Goal: Transaction & Acquisition: Purchase product/service

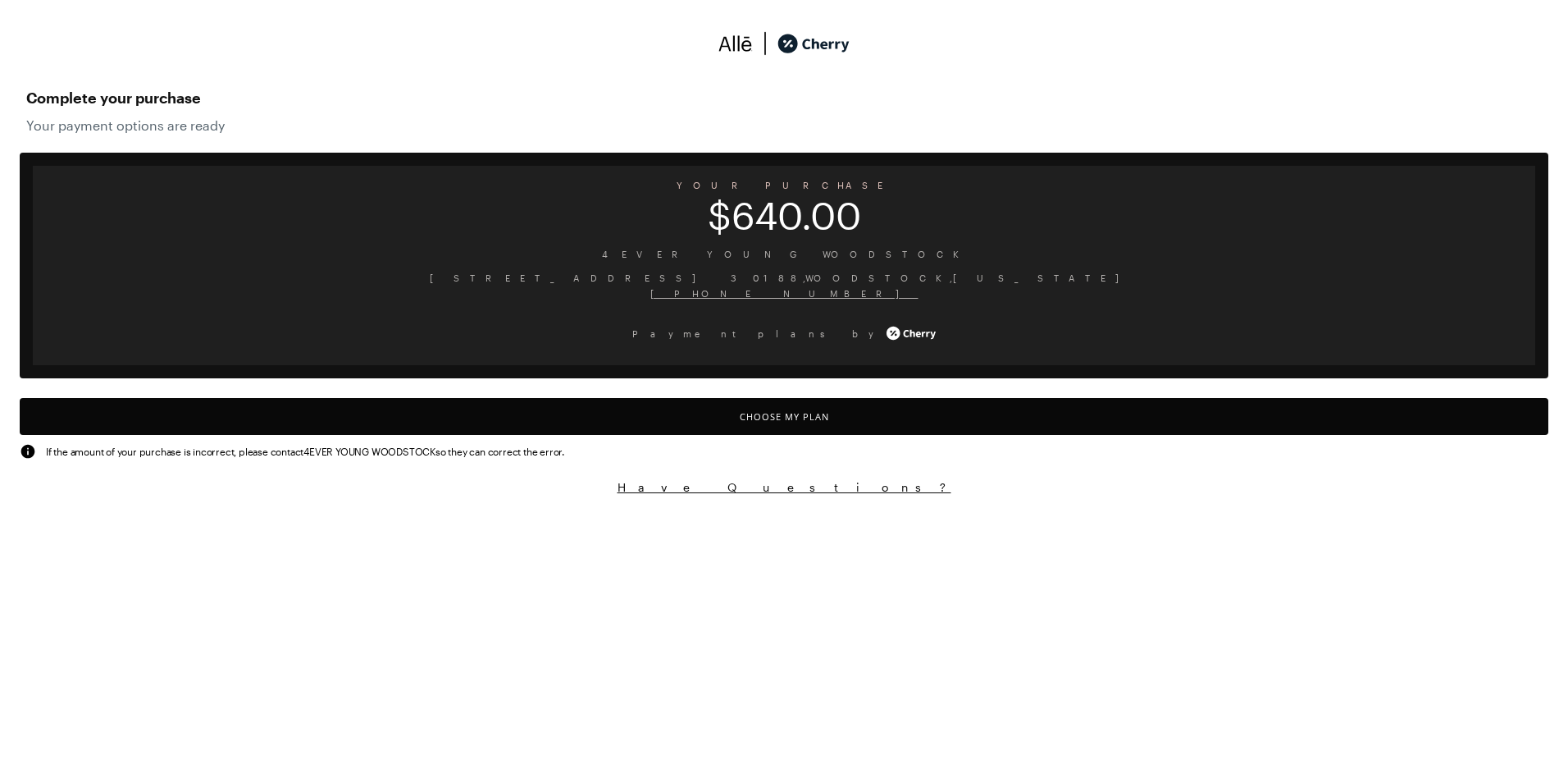
click at [785, 409] on button "Choose My Plan" at bounding box center [784, 417] width 1529 height 37
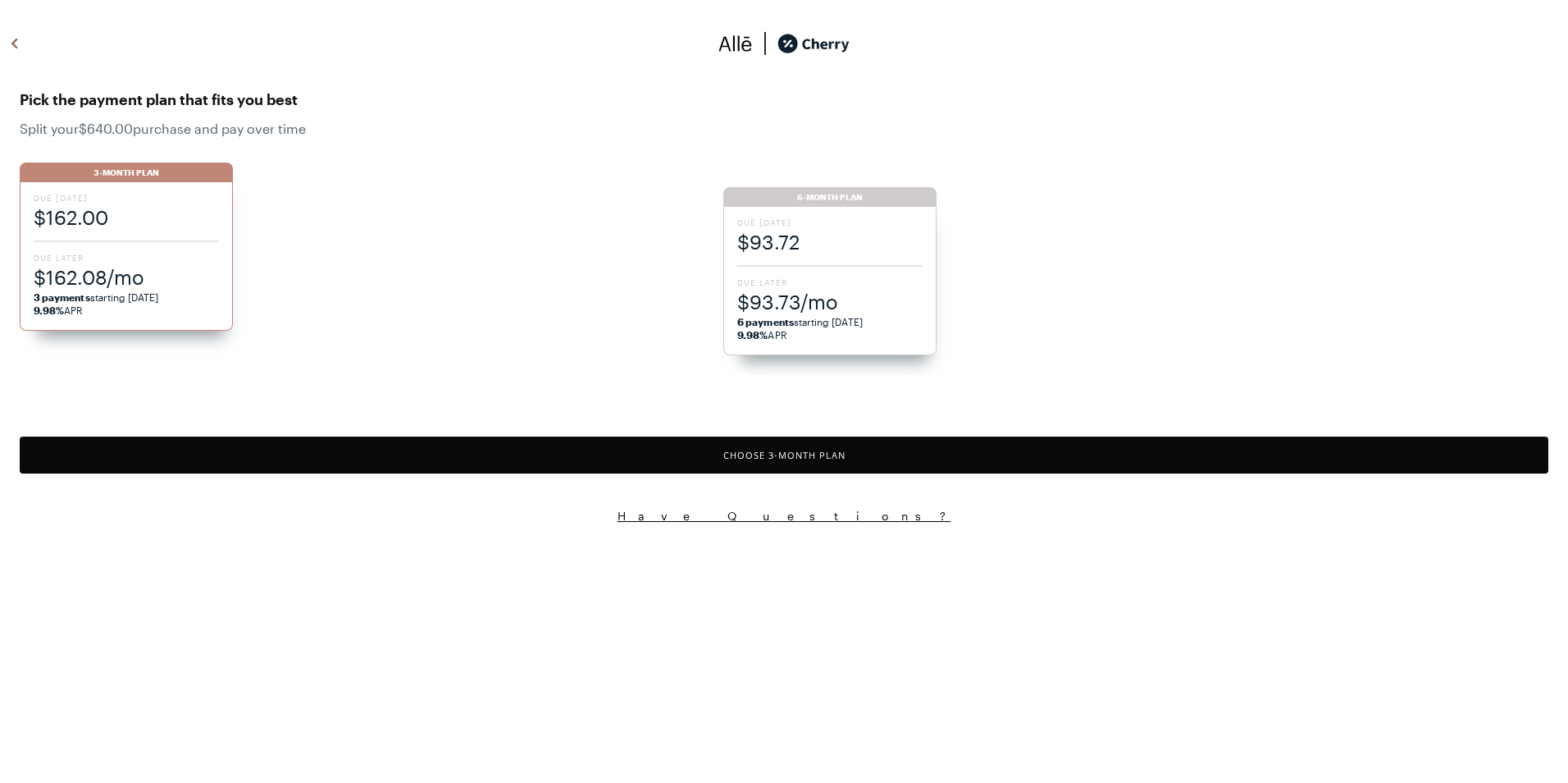
click at [845, 293] on span "$93.73/mo" at bounding box center [830, 301] width 186 height 27
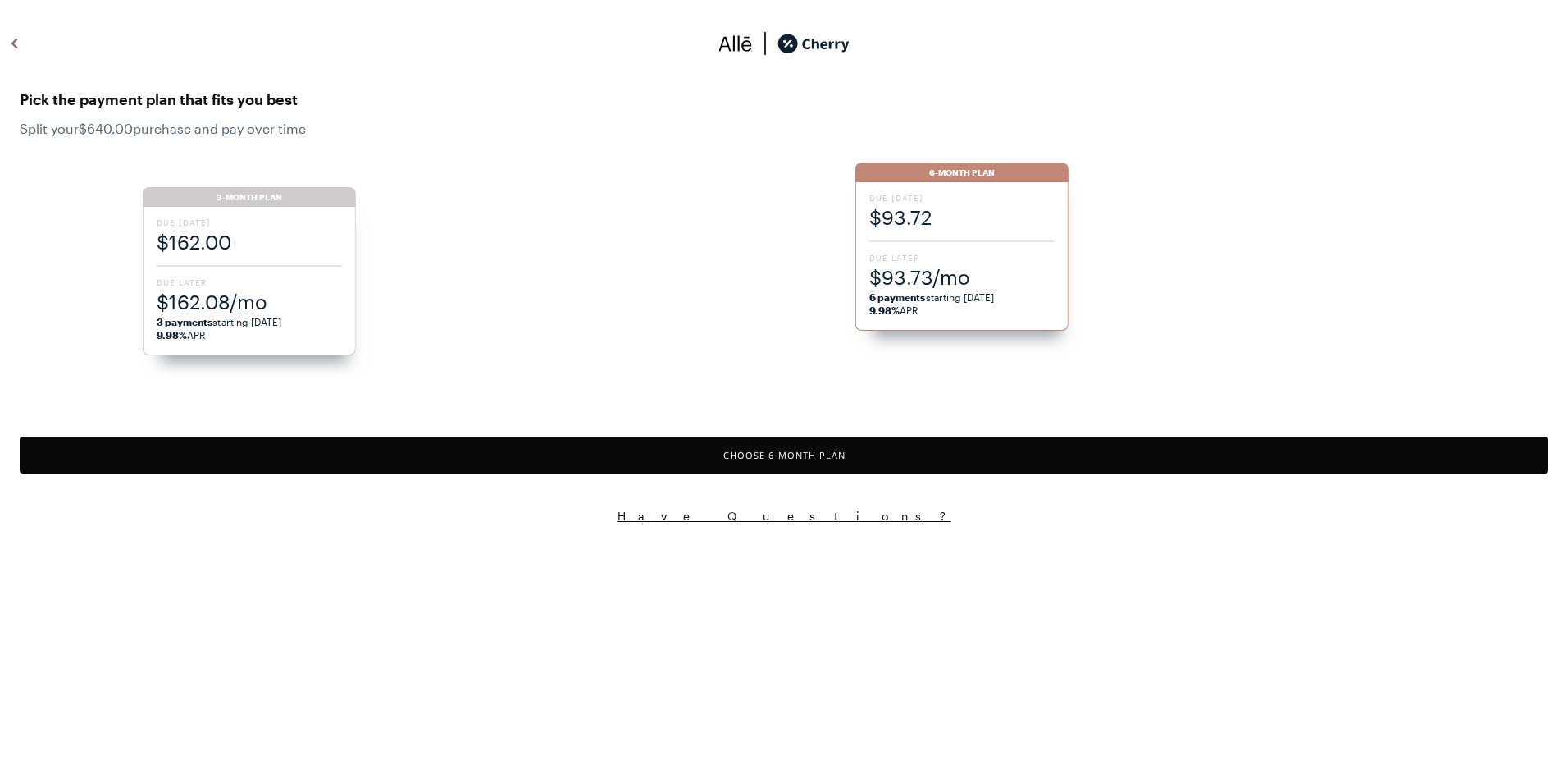
click at [848, 455] on button "Choose 6 -Month Plan" at bounding box center [784, 455] width 1529 height 37
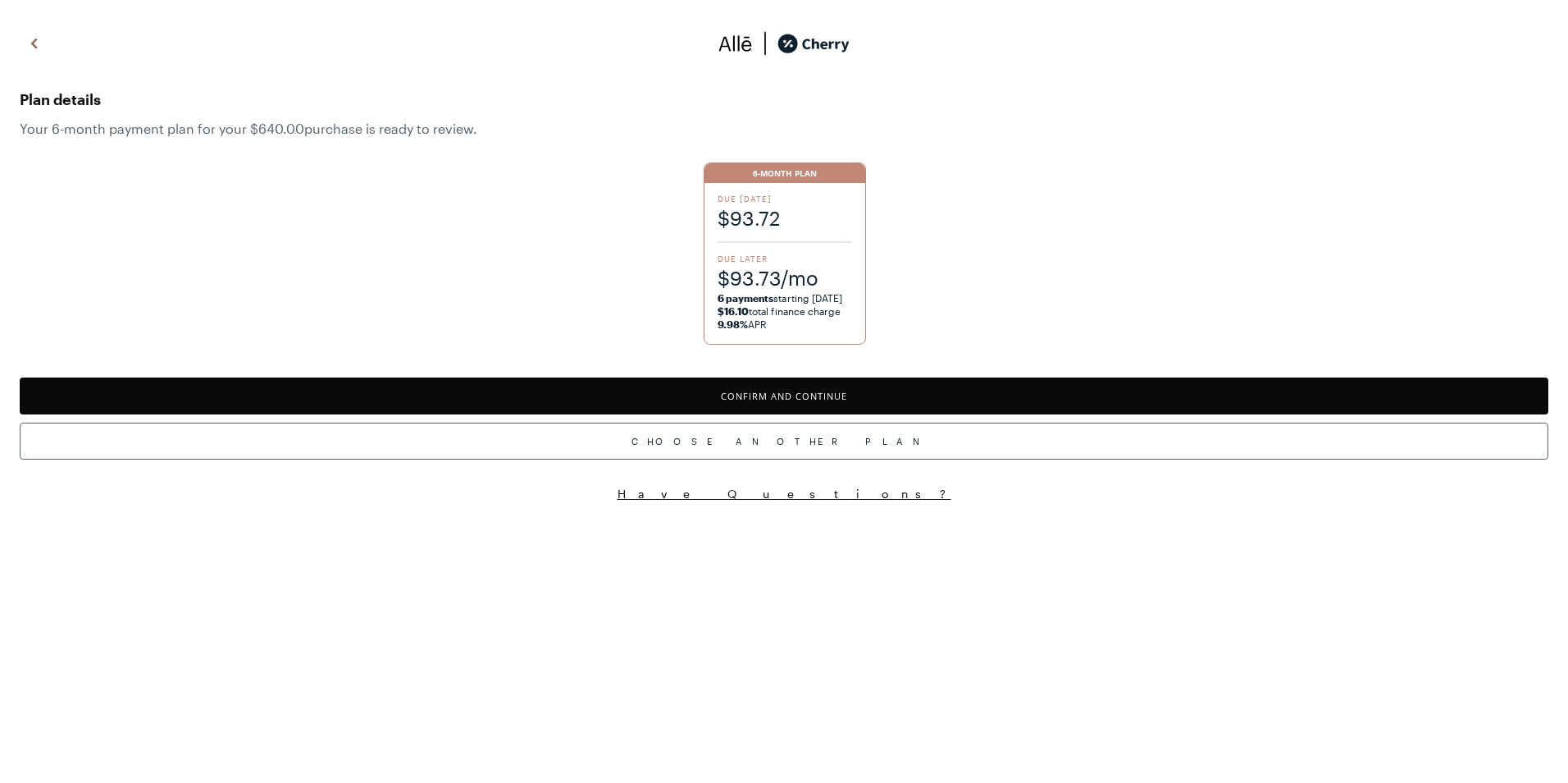
click at [713, 388] on button "Confirm and Continue" at bounding box center [784, 395] width 1529 height 37
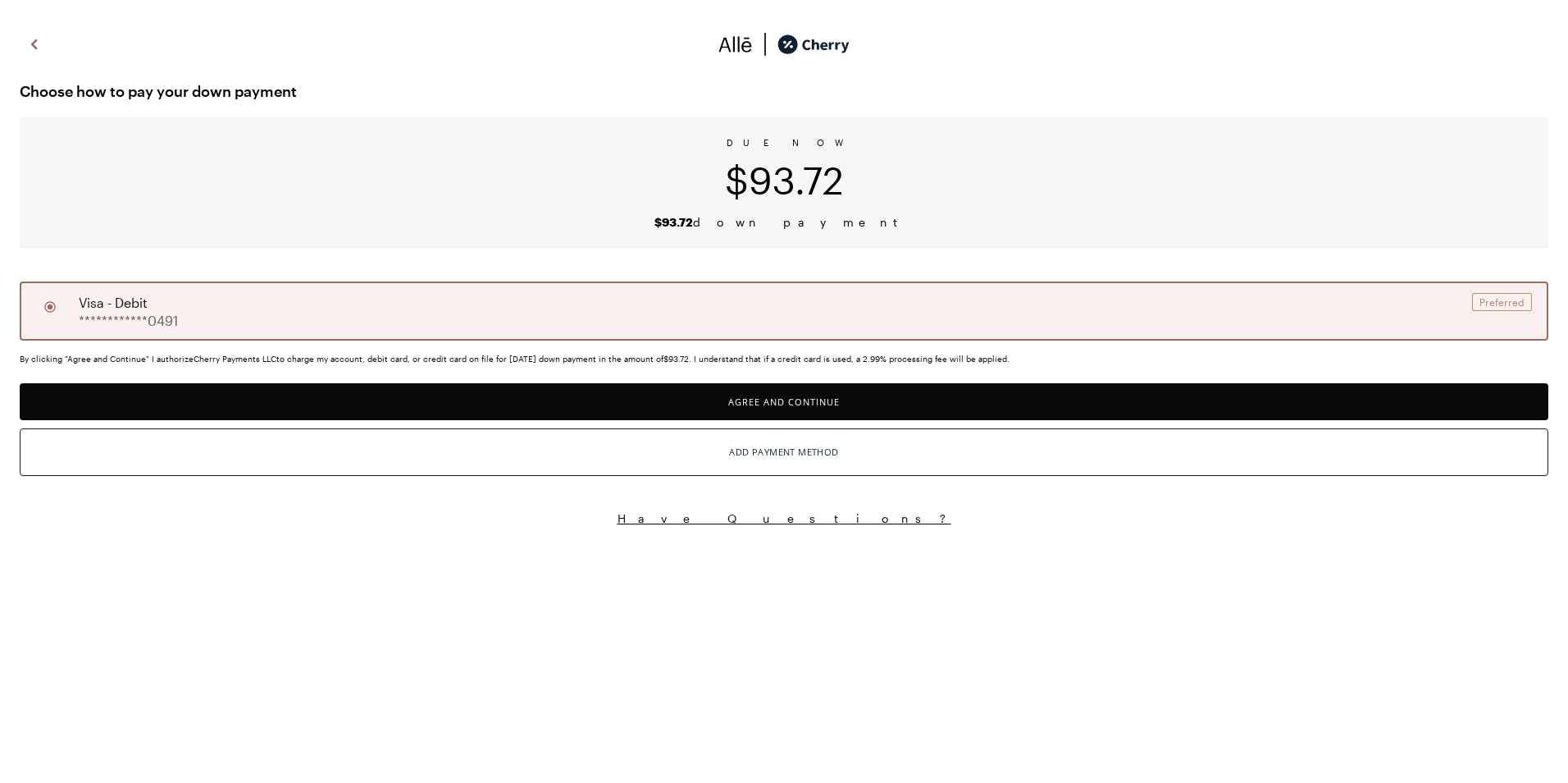
click at [857, 412] on button "Agree and Continue" at bounding box center [784, 401] width 1529 height 37
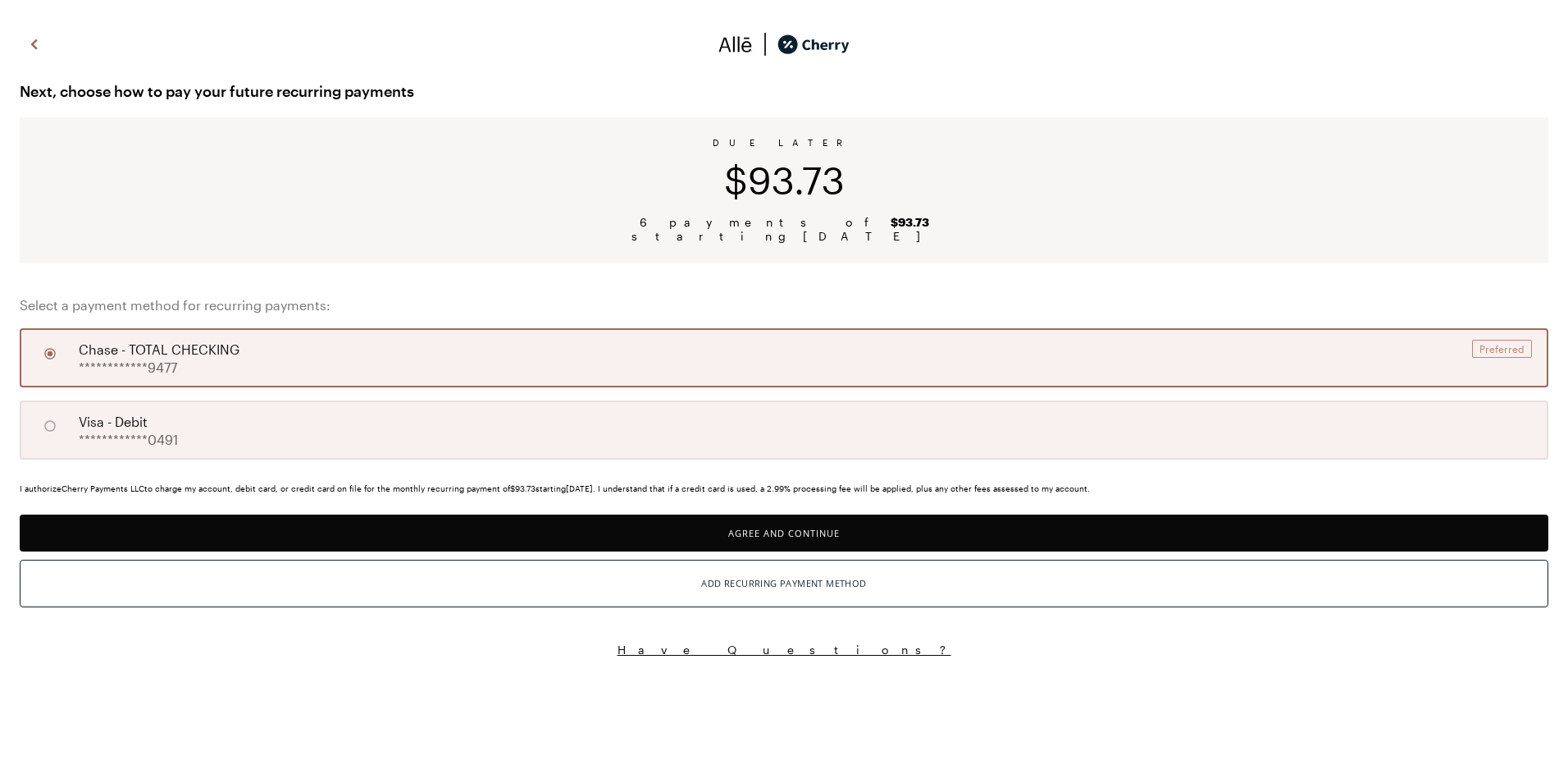
click at [443, 444] on div "**********" at bounding box center [784, 429] width 1529 height 59
radio input "false"
radio input "true"
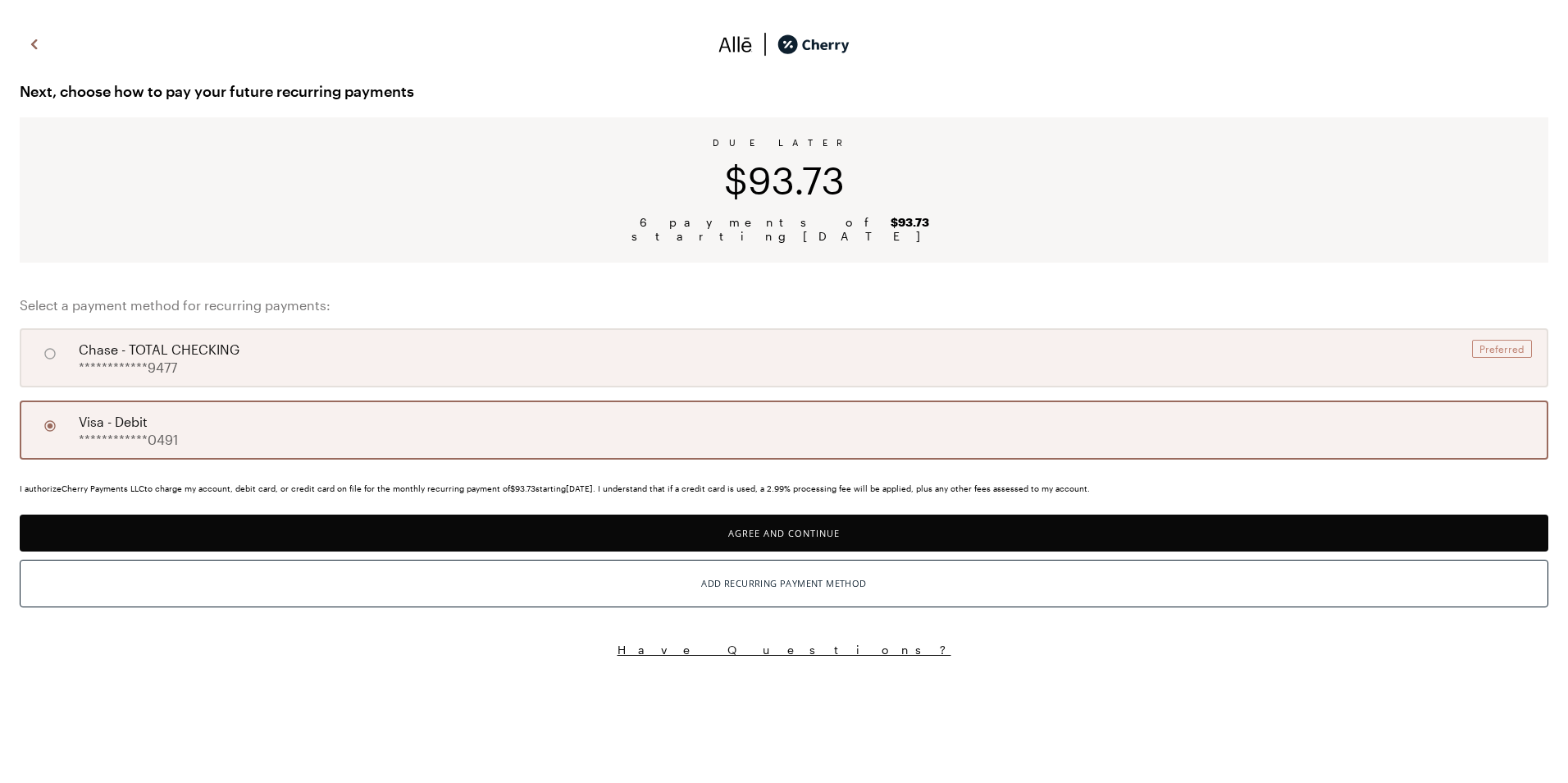
click at [669, 529] on button "Agree and Continue" at bounding box center [784, 533] width 1529 height 37
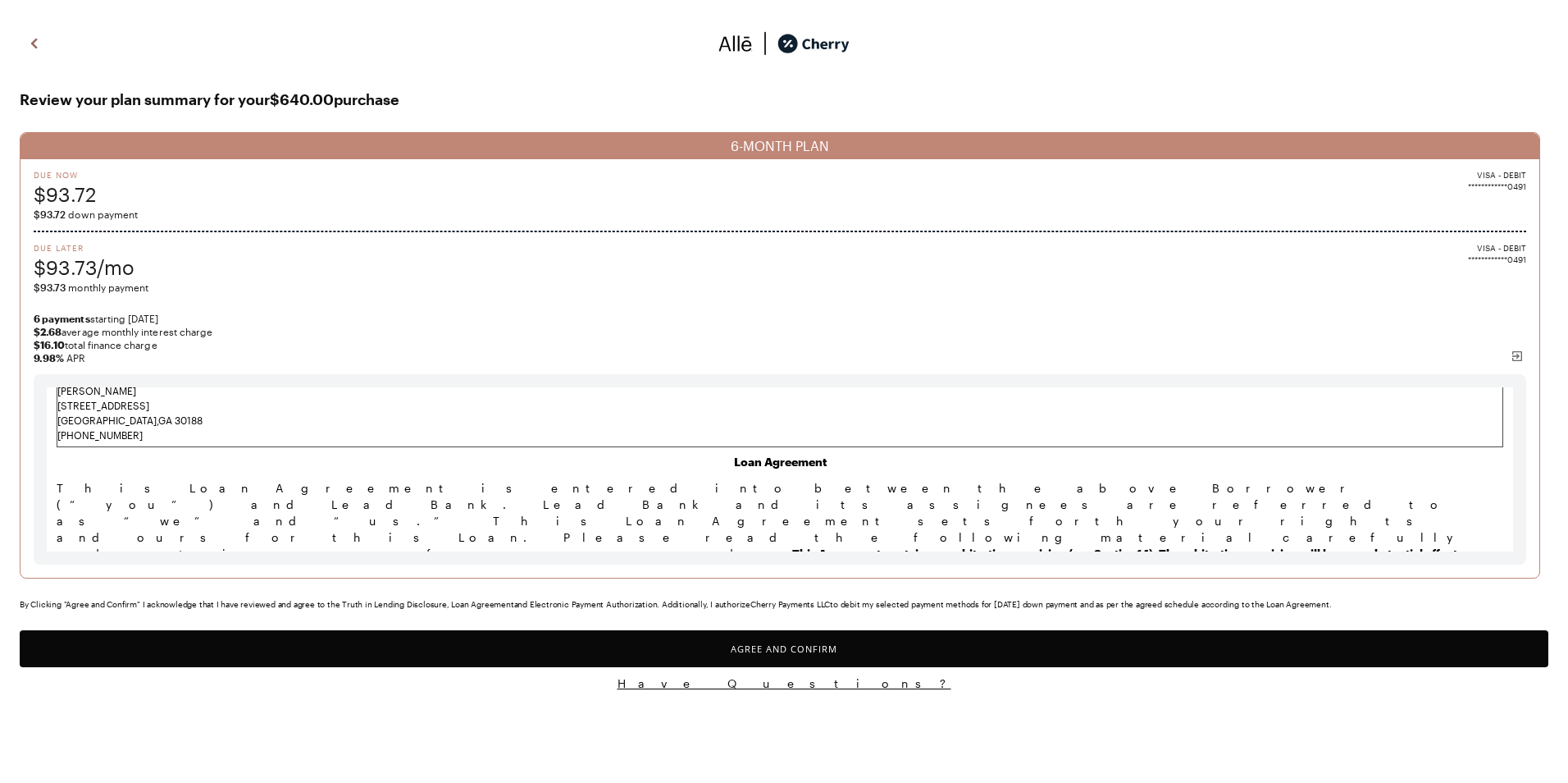
scroll to position [246, 0]
click at [795, 644] on button "Agree and Confirm" at bounding box center [784, 648] width 1529 height 37
